Goal: Task Accomplishment & Management: Manage account settings

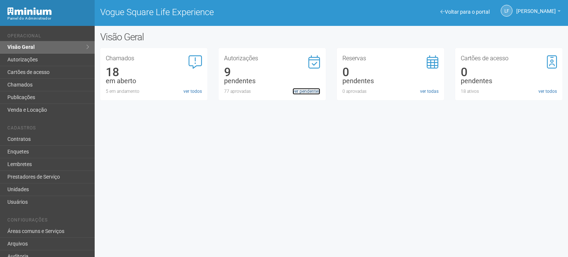
click at [304, 93] on link "ver pendentes" at bounding box center [306, 91] width 28 height 7
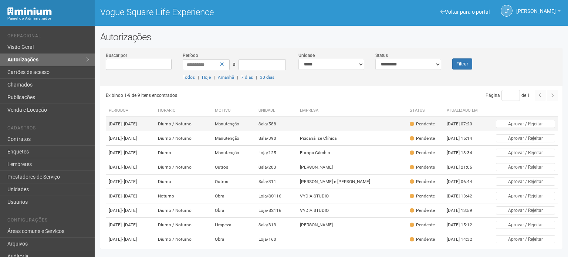
click at [297, 125] on td "Sala/588" at bounding box center [276, 124] width 41 height 14
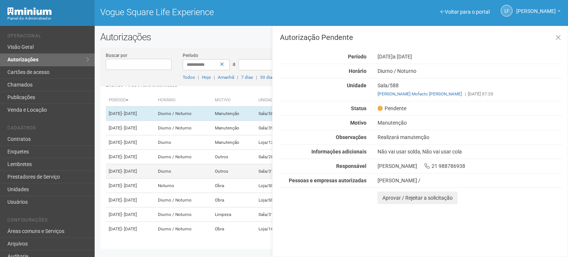
scroll to position [50, 0]
click at [210, 224] on td "Diurno / Noturno" at bounding box center [183, 229] width 57 height 14
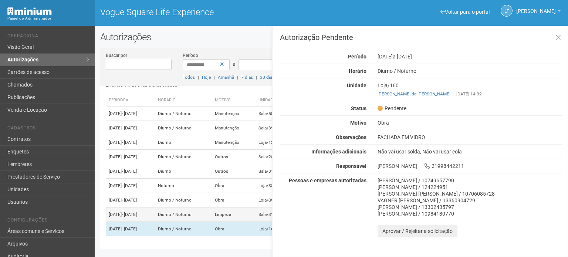
click at [206, 210] on td "Diurno / Noturno" at bounding box center [183, 214] width 57 height 14
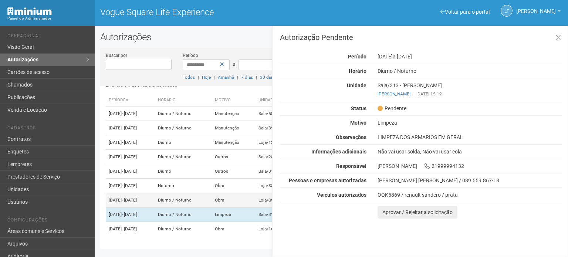
click at [203, 194] on td "Diurno / Noturno" at bounding box center [183, 200] width 57 height 14
